Goal: Task Accomplishment & Management: Manage account settings

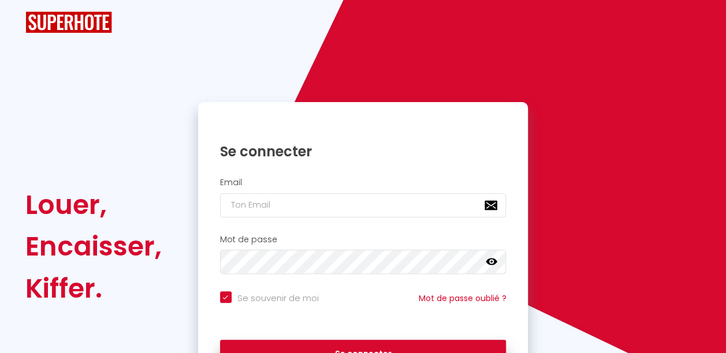
checkbox input "true"
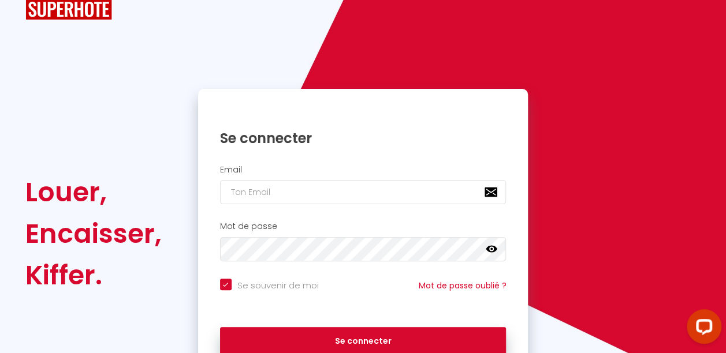
scroll to position [94, 0]
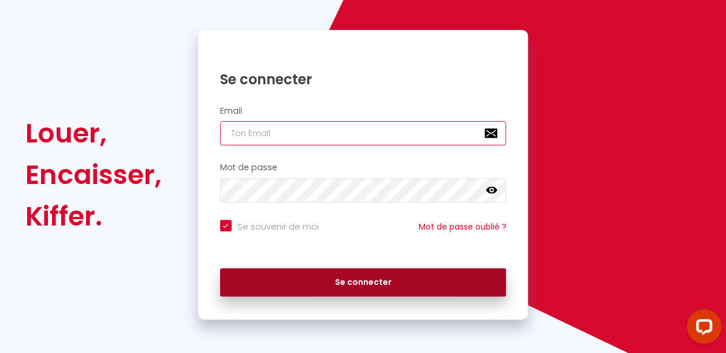
type input "[EMAIL_ADDRESS][DOMAIN_NAME]"
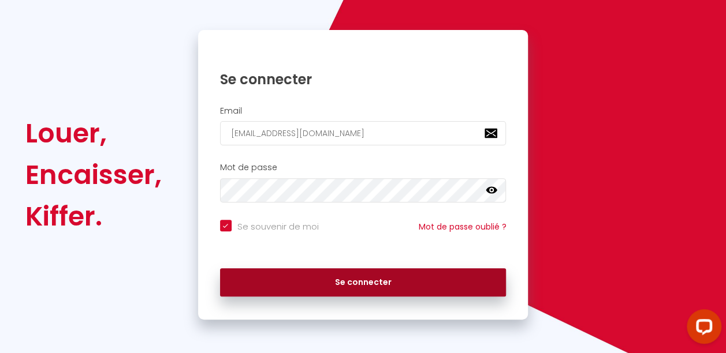
click at [369, 284] on button "Se connecter" at bounding box center [363, 282] width 286 height 29
checkbox input "true"
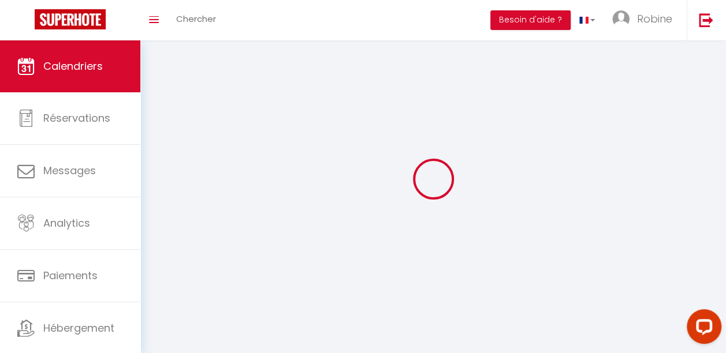
select select
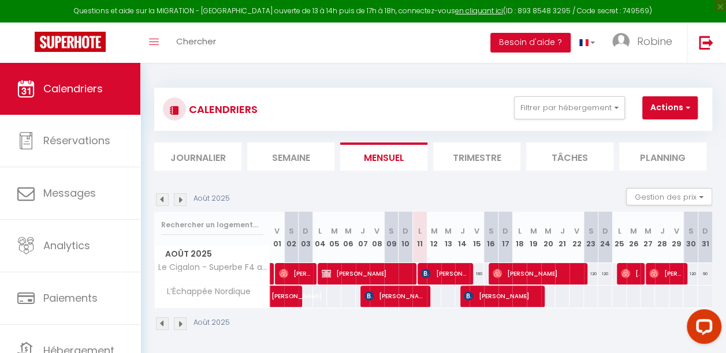
select select
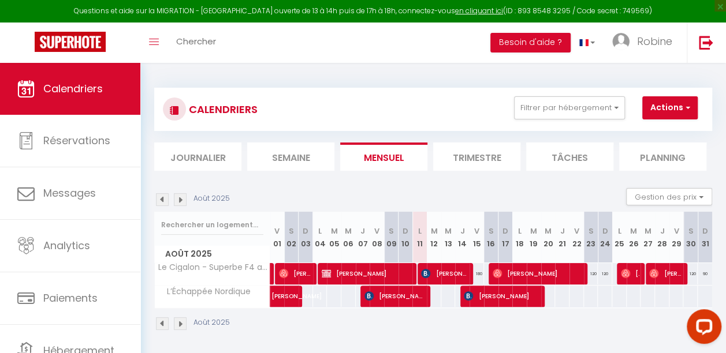
select select
click at [440, 271] on span "[PERSON_NAME]" at bounding box center [444, 274] width 46 height 22
select select "OK"
select select "KO"
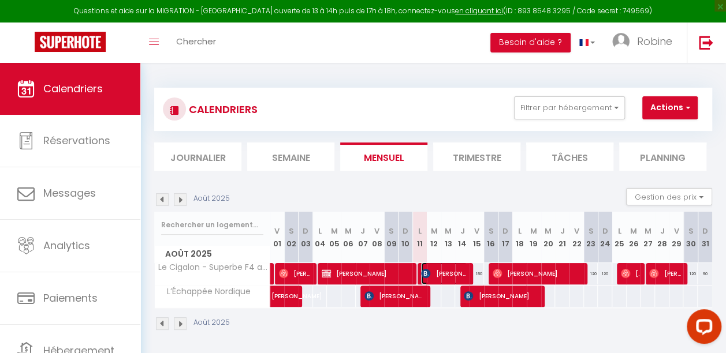
select select "0"
select select "1"
select select
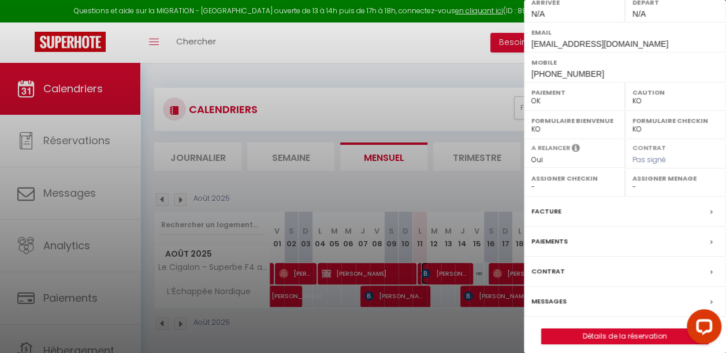
scroll to position [193, 0]
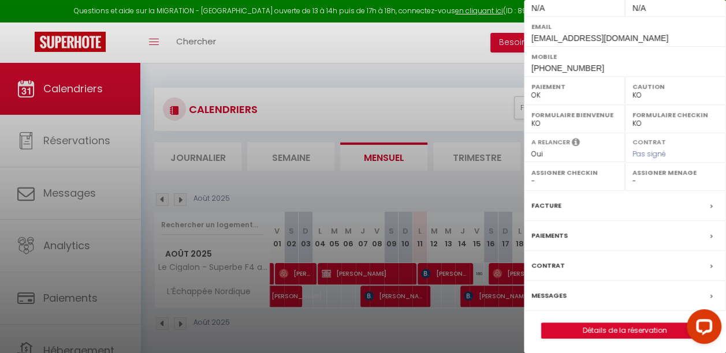
click at [440, 273] on div at bounding box center [363, 176] width 726 height 353
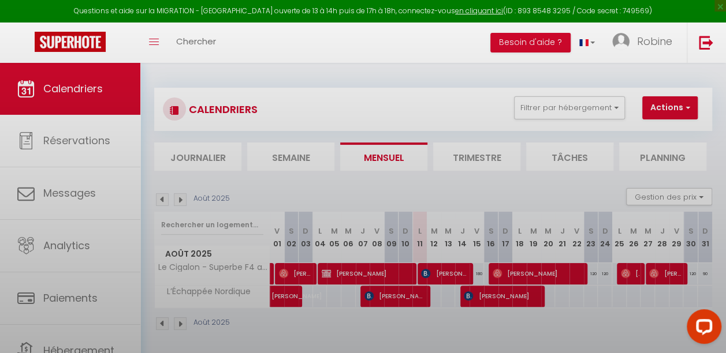
click at [440, 272] on body "Questions et aide sur la MIGRATION - [GEOGRAPHIC_DATA] ouverte de 13 à 14h puis…" at bounding box center [363, 239] width 726 height 353
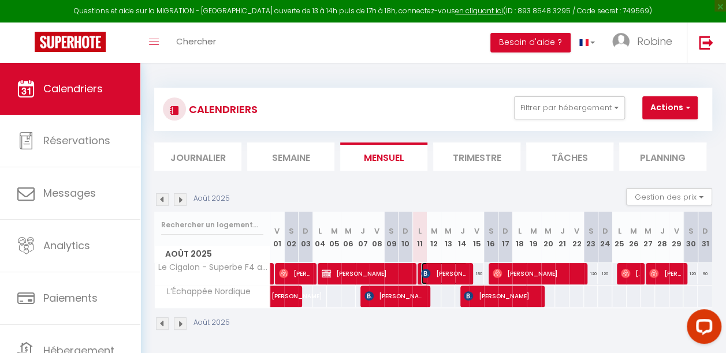
click at [440, 272] on span "[PERSON_NAME]" at bounding box center [444, 274] width 46 height 22
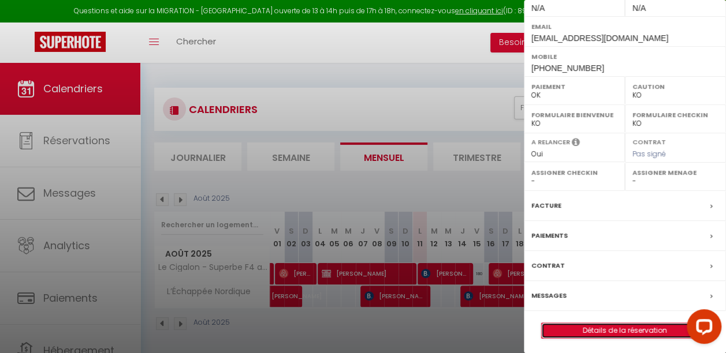
click at [621, 329] on link "Détails de la réservation" at bounding box center [624, 330] width 166 height 15
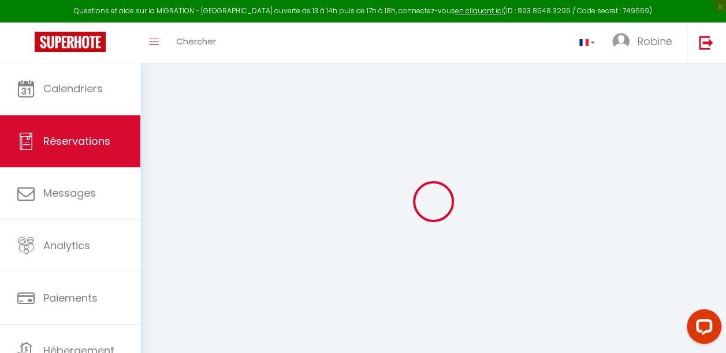
select select
checkbox input "false"
select select
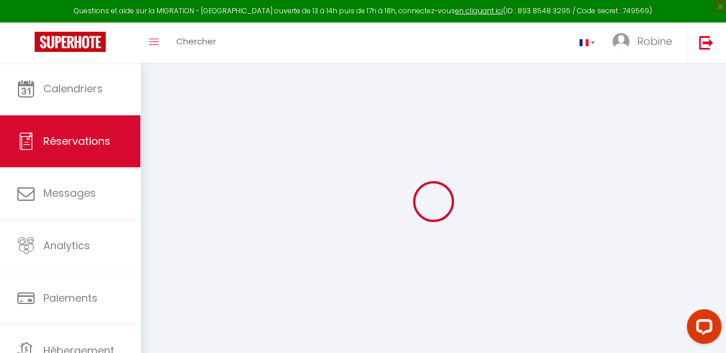
checkbox input "false"
type textarea "** THIS RESERVATION HAS BEEN PRE-PAID ** Reservation has a cancellation grace p…"
type input "69"
type input "25.9"
select select
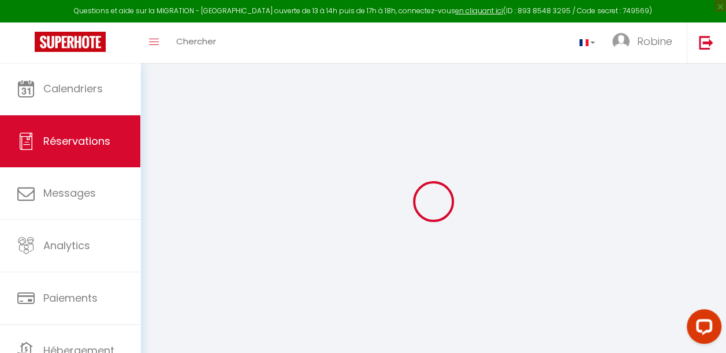
select select
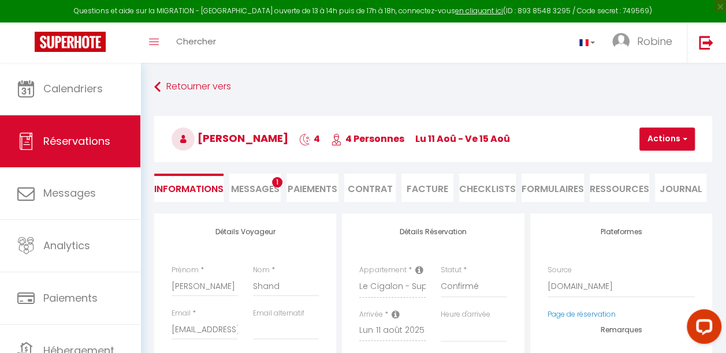
checkbox input "false"
select select
click at [242, 193] on span "Messages" at bounding box center [255, 188] width 48 height 13
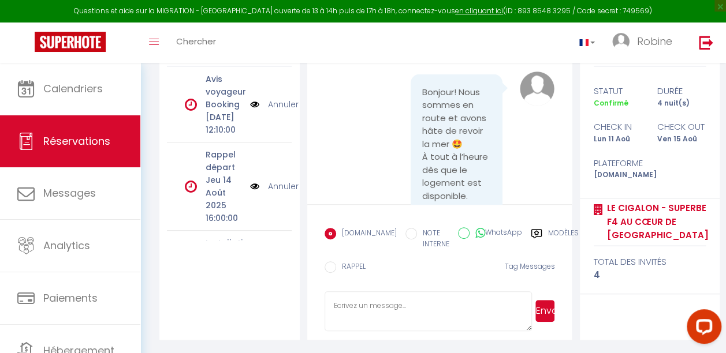
scroll to position [1801, 0]
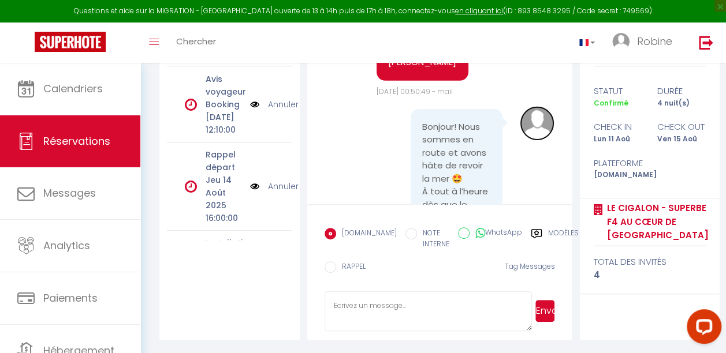
click at [524, 141] on img at bounding box center [536, 123] width 35 height 35
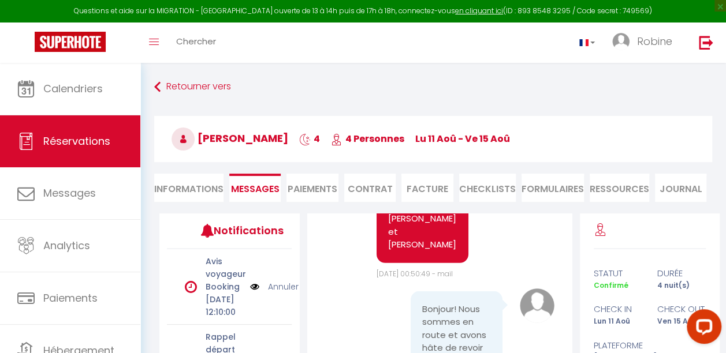
click at [524, 156] on h3 "[PERSON_NAME] 4 4 Personnes lu 11 Aoû - ve 15 [PERSON_NAME]" at bounding box center [433, 139] width 558 height 46
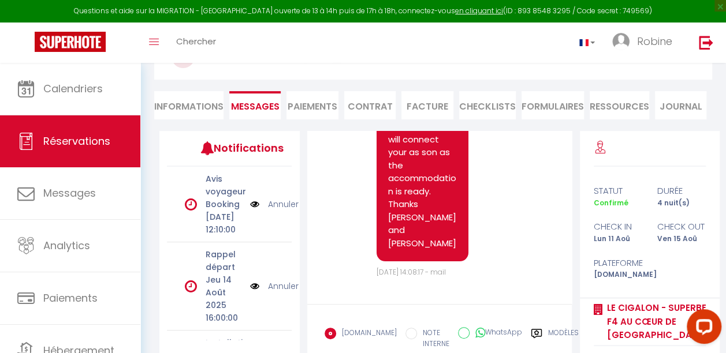
scroll to position [182, 0]
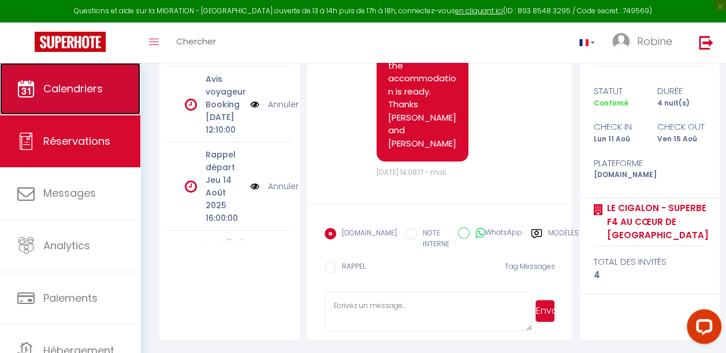
click at [65, 102] on link "Calendriers" at bounding box center [70, 89] width 140 height 52
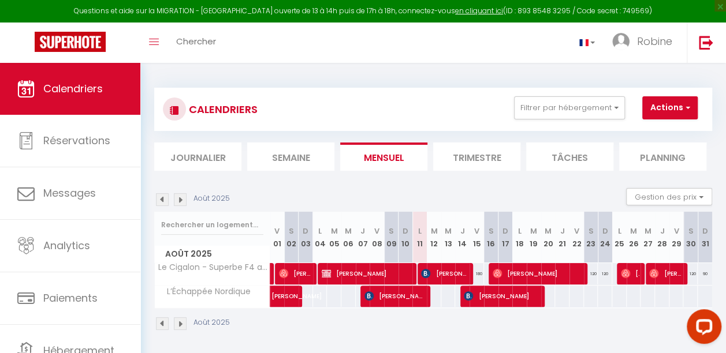
click at [164, 200] on img at bounding box center [162, 199] width 13 height 13
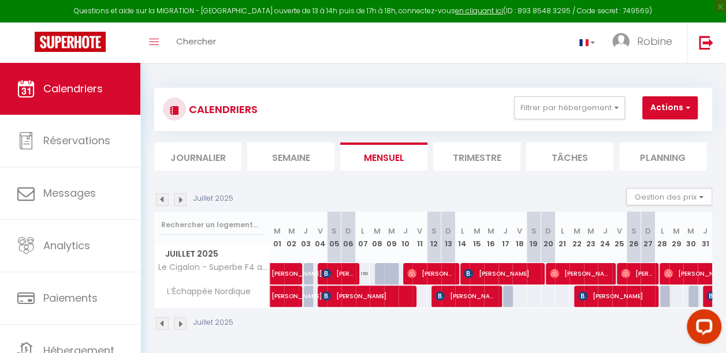
click at [164, 200] on img at bounding box center [162, 199] width 13 height 13
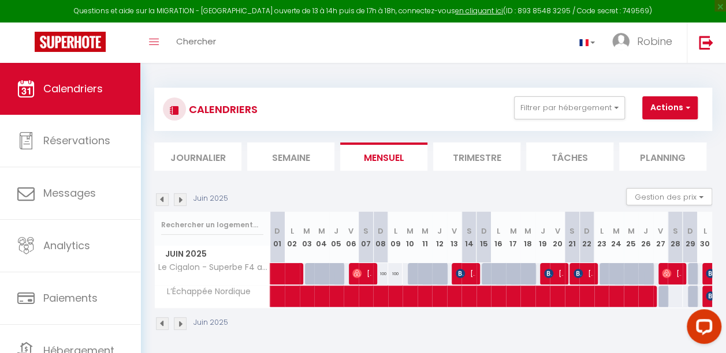
click at [185, 196] on img at bounding box center [180, 199] width 13 height 13
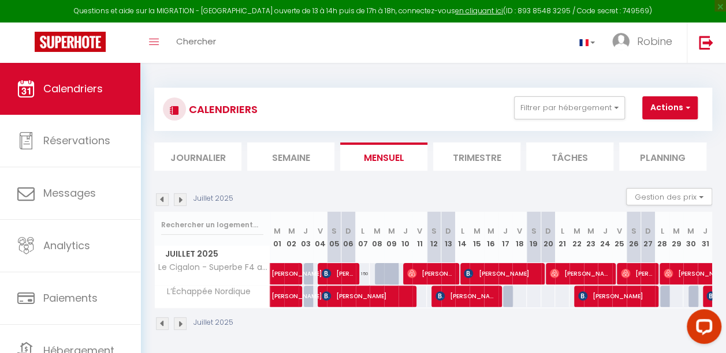
click at [185, 196] on img at bounding box center [180, 199] width 13 height 13
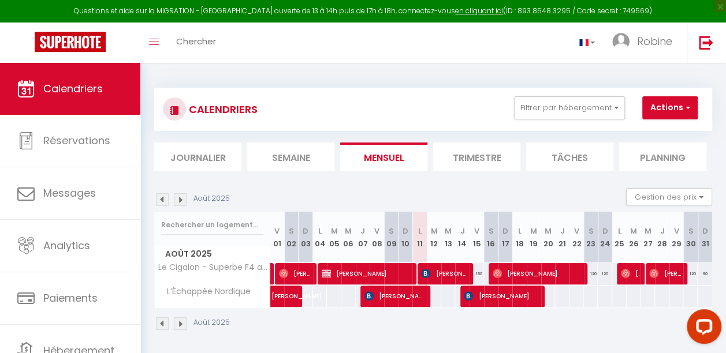
click at [165, 200] on img at bounding box center [162, 199] width 13 height 13
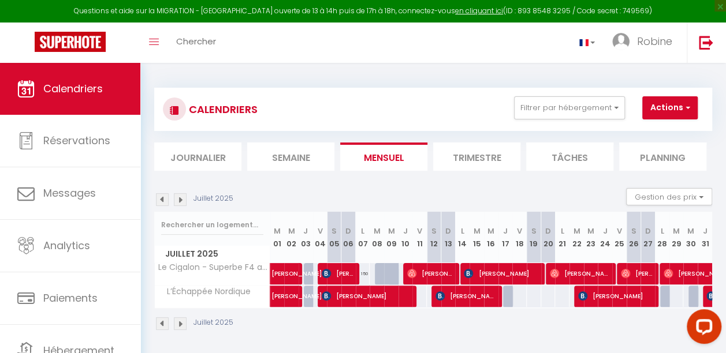
click at [180, 198] on img at bounding box center [180, 199] width 13 height 13
